Goal: Find specific page/section: Find specific page/section

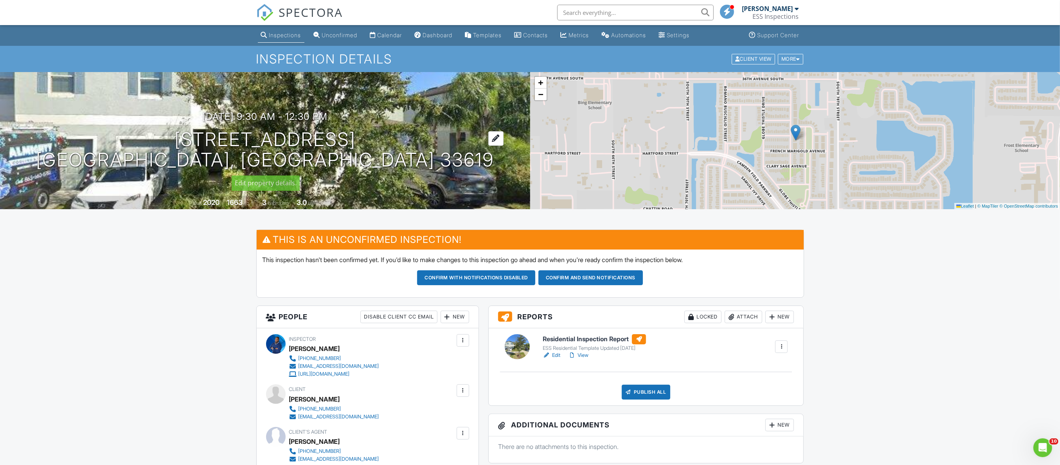
click at [249, 137] on h1 "3926 Cat Mint St Tampa, FL 33619" at bounding box center [265, 149] width 458 height 41
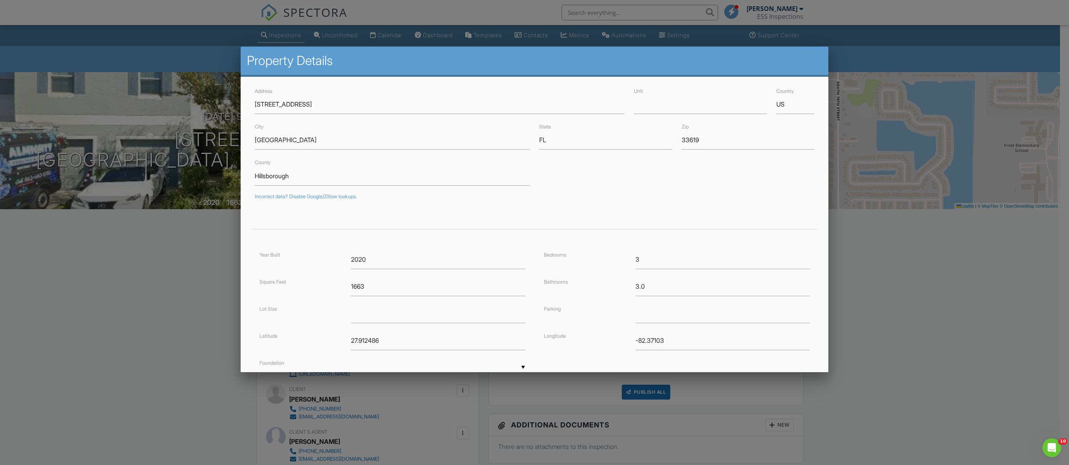
click at [166, 358] on div at bounding box center [534, 251] width 1069 height 581
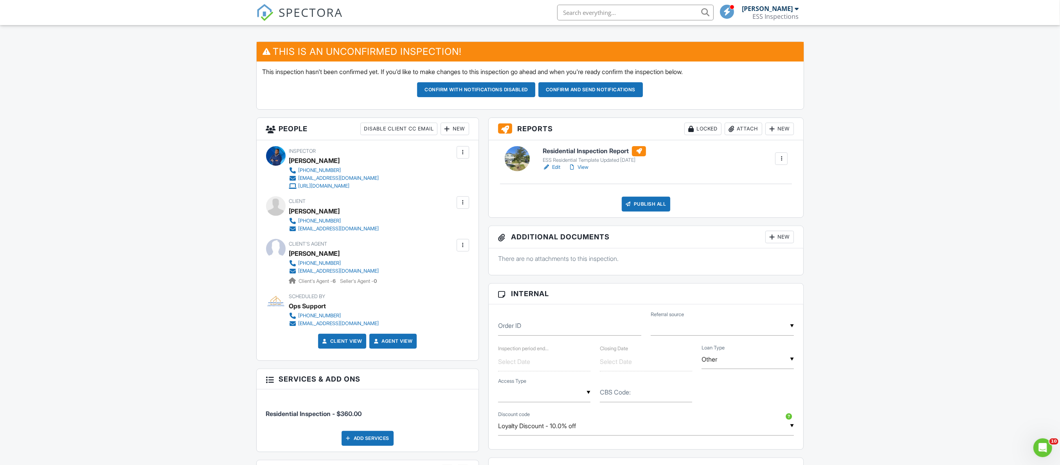
scroll to position [176, 0]
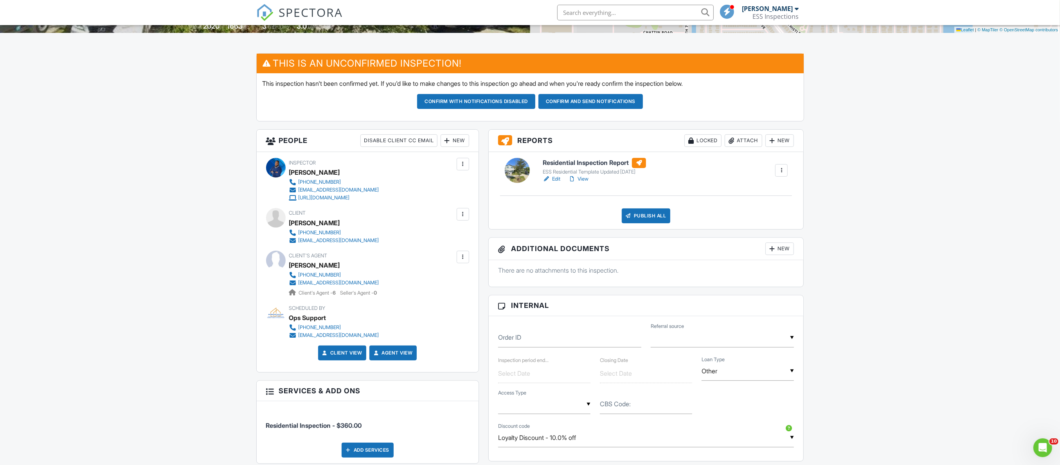
drag, startPoint x: 288, startPoint y: 220, endPoint x: 356, endPoint y: 220, distance: 68.1
click at [356, 220] on div "Client Jeannette Velazquez-Gomez (321) 537-7636 jinny052003@hotmail.com" at bounding box center [367, 226] width 203 height 36
copy div "Client Jeannette Velazquez-"
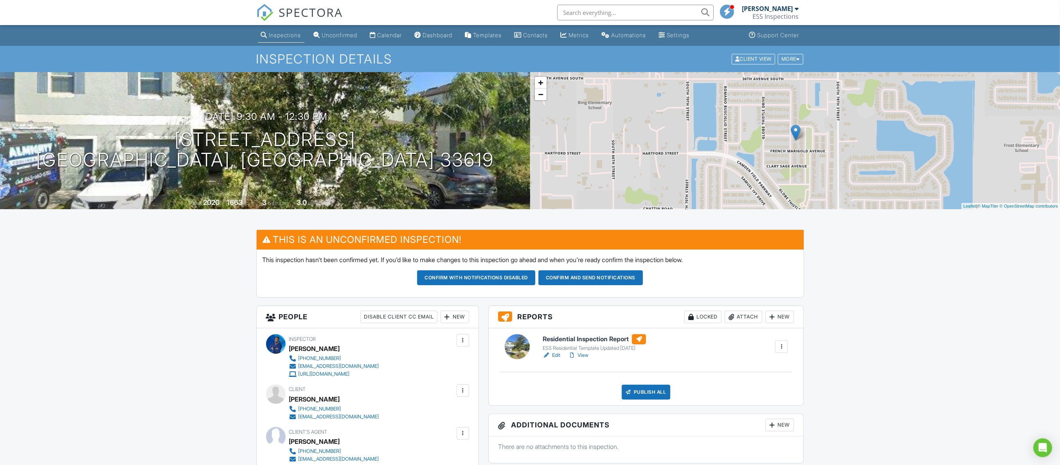
drag, startPoint x: 0, startPoint y: 0, endPoint x: 93, endPoint y: 324, distance: 337.5
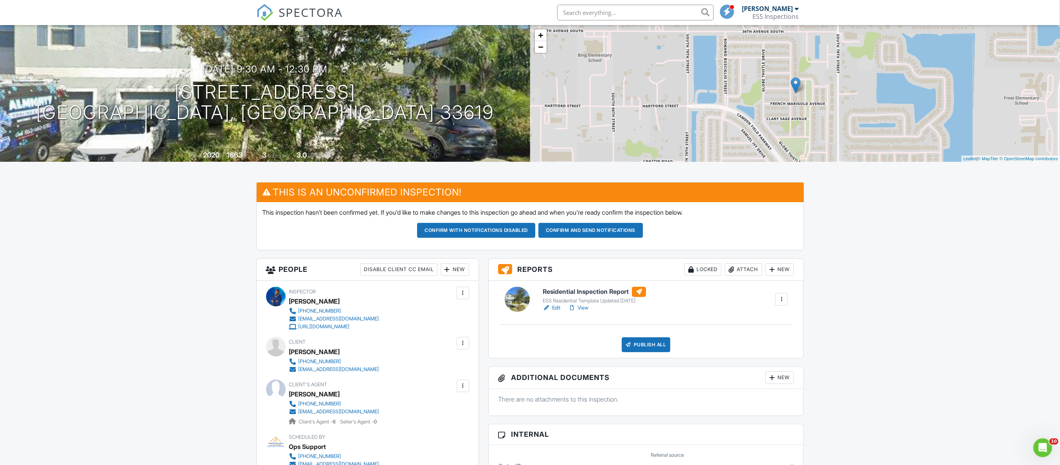
scroll to position [117, 0]
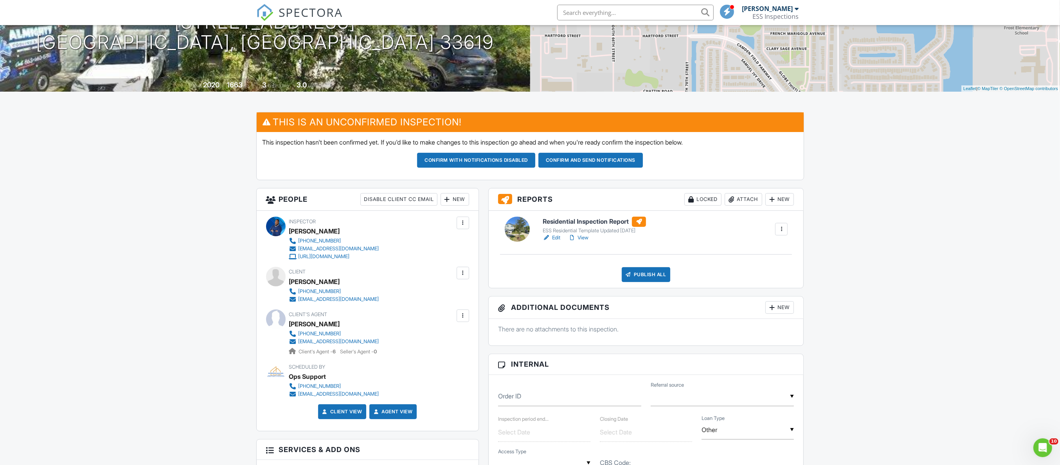
click at [578, 10] on input "text" at bounding box center [635, 13] width 157 height 16
type input "Michael ka"
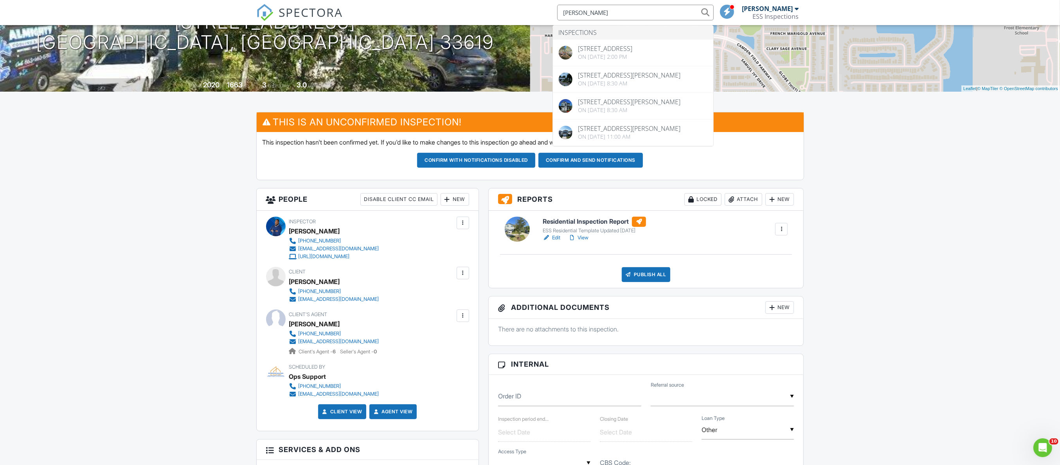
drag, startPoint x: 606, startPoint y: 10, endPoint x: 495, endPoint y: 18, distance: 111.0
click at [495, 18] on div "SPECTORA Michael ka Inspections 9032 93rd St N, Seminole, FL 33777 On 11/27/202…" at bounding box center [530, 12] width 548 height 25
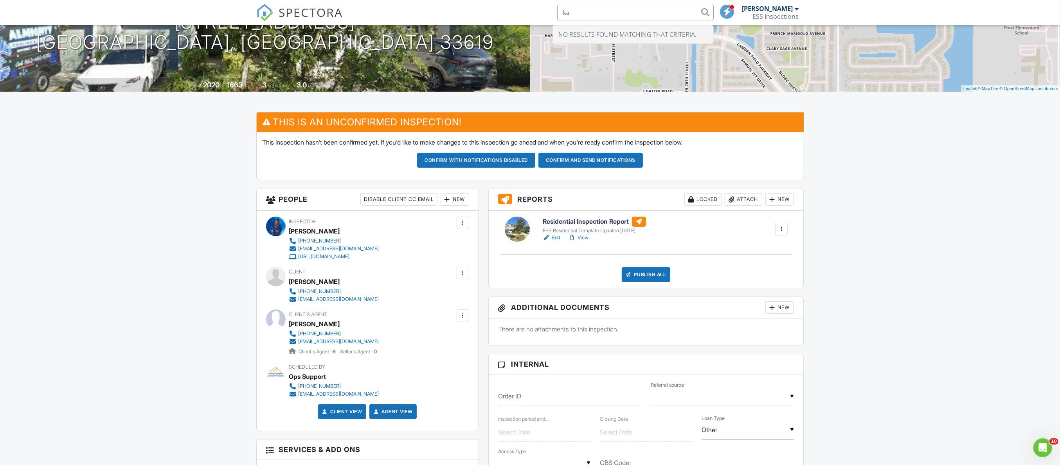
type input "k"
click at [610, 11] on input "text" at bounding box center [635, 13] width 157 height 16
type input "Cler"
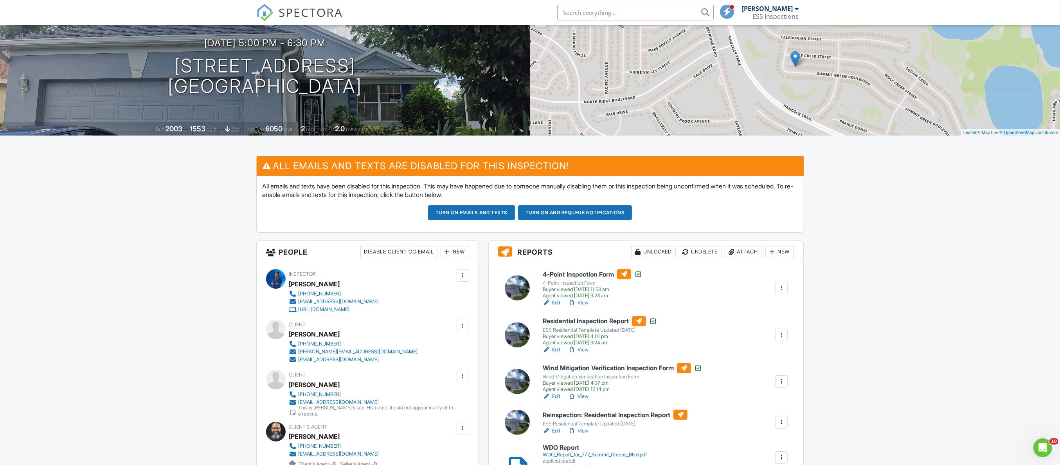
scroll to position [117, 0]
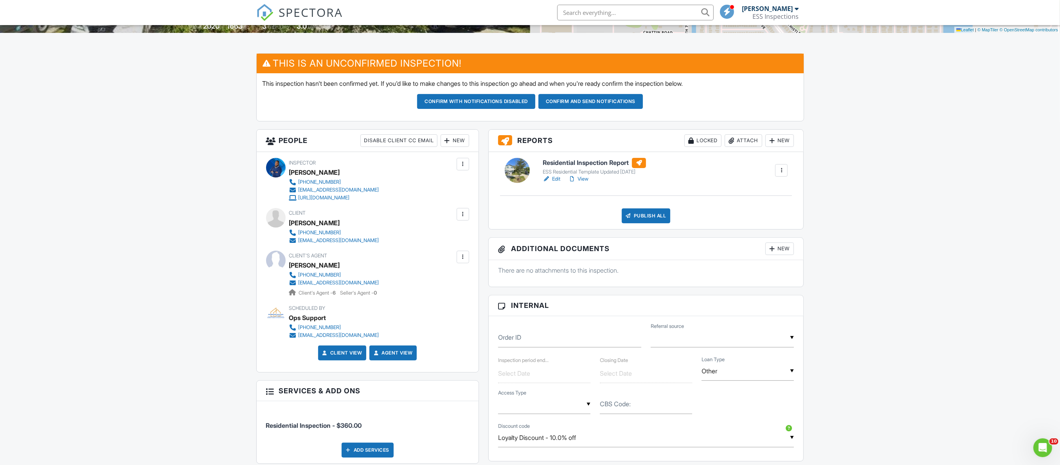
click at [304, 10] on span "SPECTORA" at bounding box center [311, 12] width 64 height 16
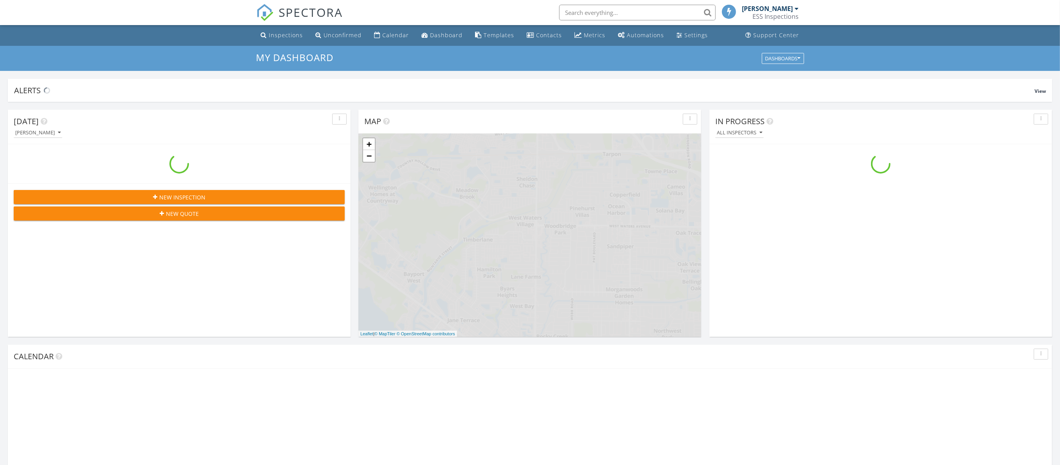
scroll to position [730, 1079]
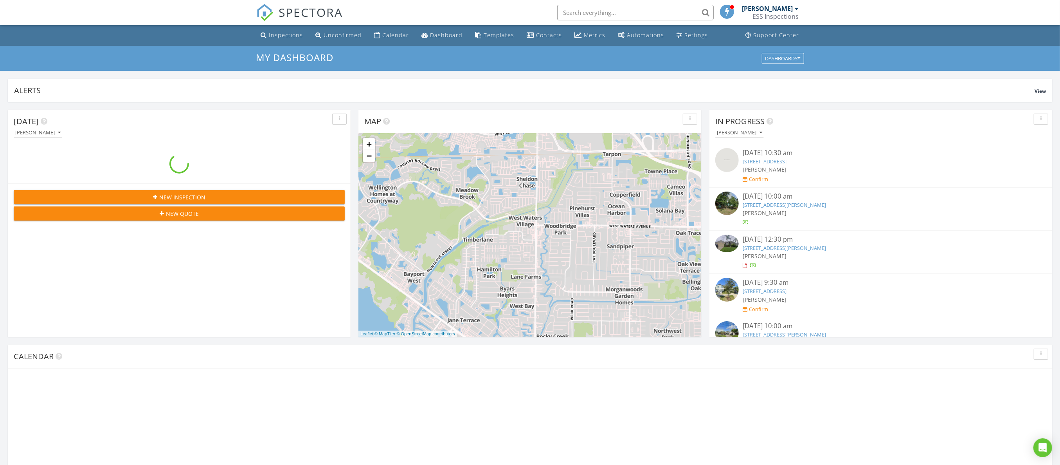
click at [603, 9] on input "text" at bounding box center [635, 13] width 157 height 16
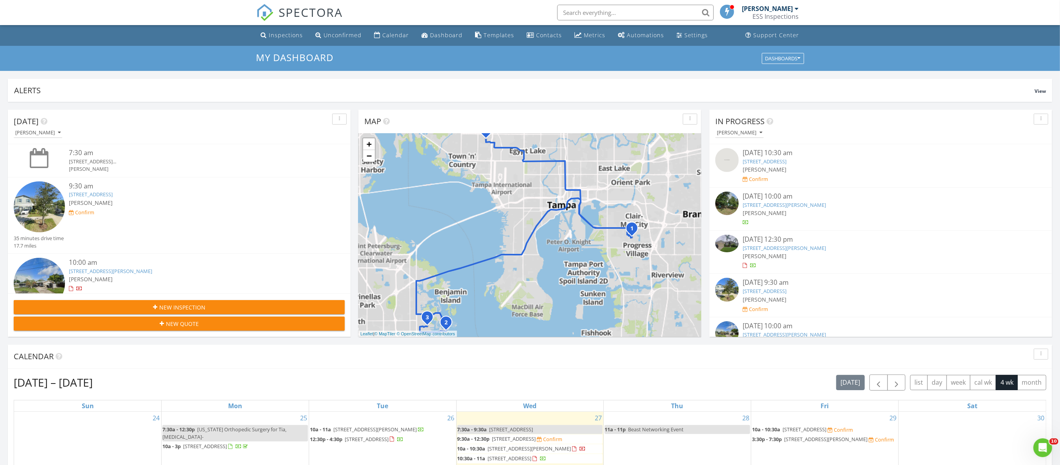
scroll to position [0, 0]
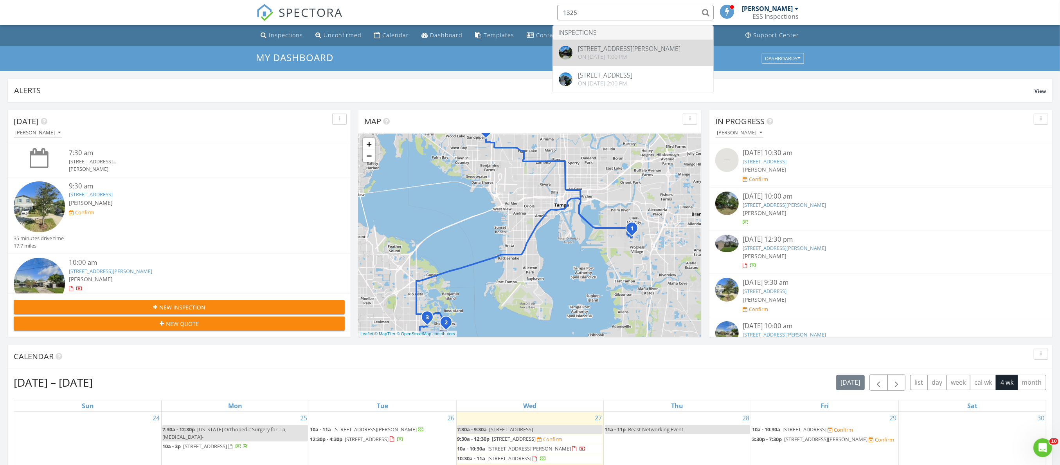
type input "1325"
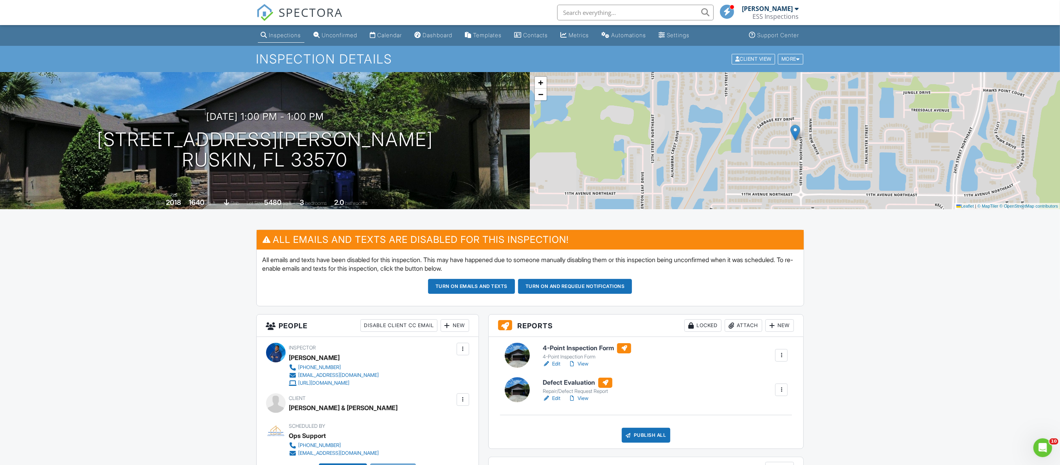
click at [563, 348] on h6 "4-Point Inspection Form" at bounding box center [587, 348] width 88 height 10
